Goal: Information Seeking & Learning: Learn about a topic

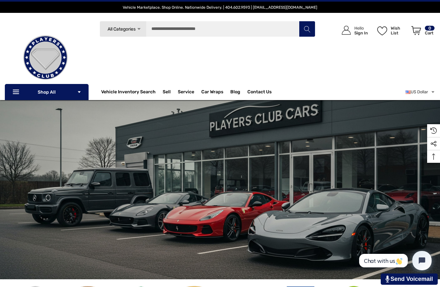
click at [271, 106] on link "About Us" at bounding box center [286, 112] width 79 height 13
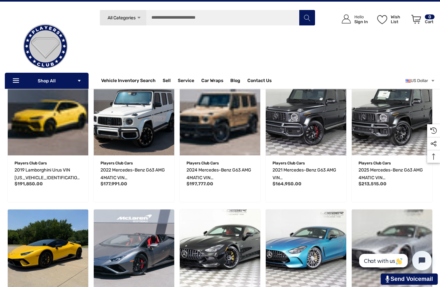
scroll to position [298, 0]
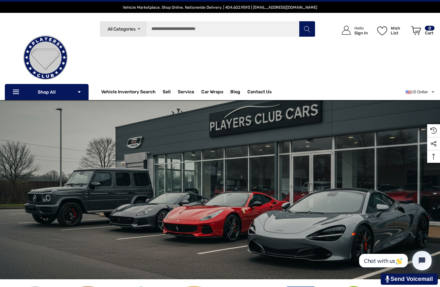
click at [125, 32] on span "All Categories" at bounding box center [121, 28] width 28 height 5
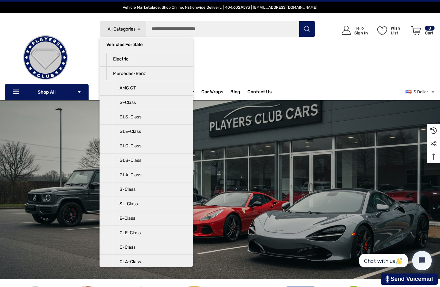
click at [310, 62] on div "Search All Categories Icon Arrow Down Icon Arrow Down Icon Arrow Up Icon Arrow …" at bounding box center [208, 55] width 218 height 69
click at [381, 79] on div "Icon User Account Icon User Account Hello Sign In Wish List Wish List Wish List…" at bounding box center [375, 55] width 119 height 69
click at [283, 64] on div "Search All Categories Icon Arrow Down Icon Arrow Down Icon Arrow Up Icon Arrow …" at bounding box center [208, 55] width 218 height 69
click at [304, 71] on div "Search All Categories Icon Arrow Down Icon Arrow Down Icon Arrow Up Icon Arrow …" at bounding box center [208, 55] width 218 height 69
click at [304, 74] on div "Search All Categories Icon Arrow Down Icon Arrow Down Icon Arrow Up Icon Arrow …" at bounding box center [208, 55] width 218 height 69
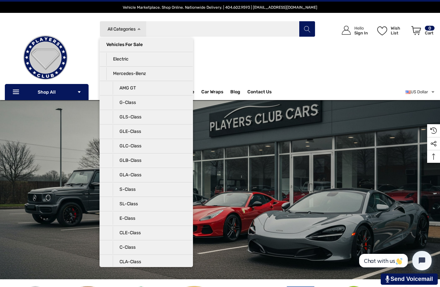
click at [263, 30] on input "Search" at bounding box center [208, 29] width 216 height 16
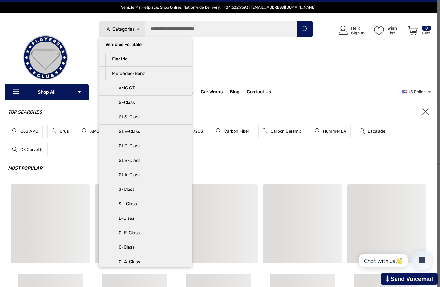
click at [280, 74] on div "Search All Categories Icon Arrow Down Icon Arrow Down Icon Arrow Up Icon Arrow …" at bounding box center [206, 55] width 215 height 69
click at [139, 32] on link "All Categories Icon Arrow Down Icon Arrow Down Icon Arrow Up Icon Arrow Up" at bounding box center [122, 29] width 47 height 16
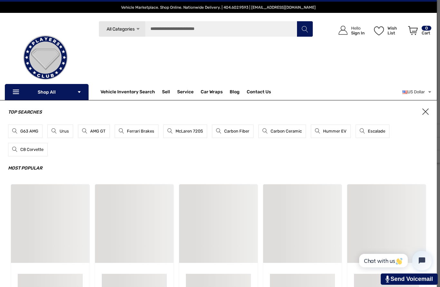
click at [272, 108] on link "About Us" at bounding box center [286, 112] width 79 height 13
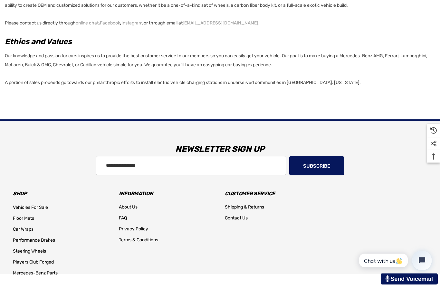
scroll to position [492, 0]
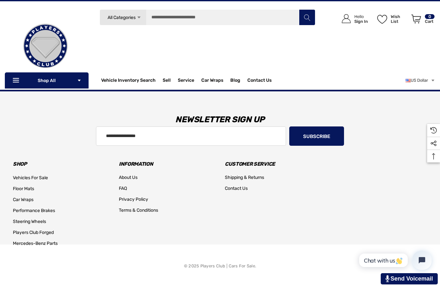
click at [275, 111] on link "FAQ" at bounding box center [286, 116] width 79 height 13
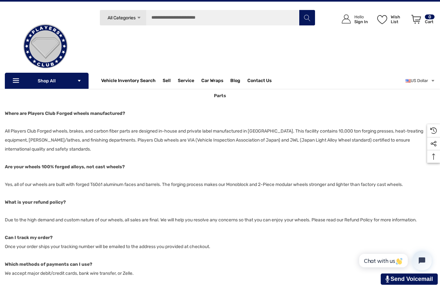
scroll to position [373, 0]
